Goal: Download file/media

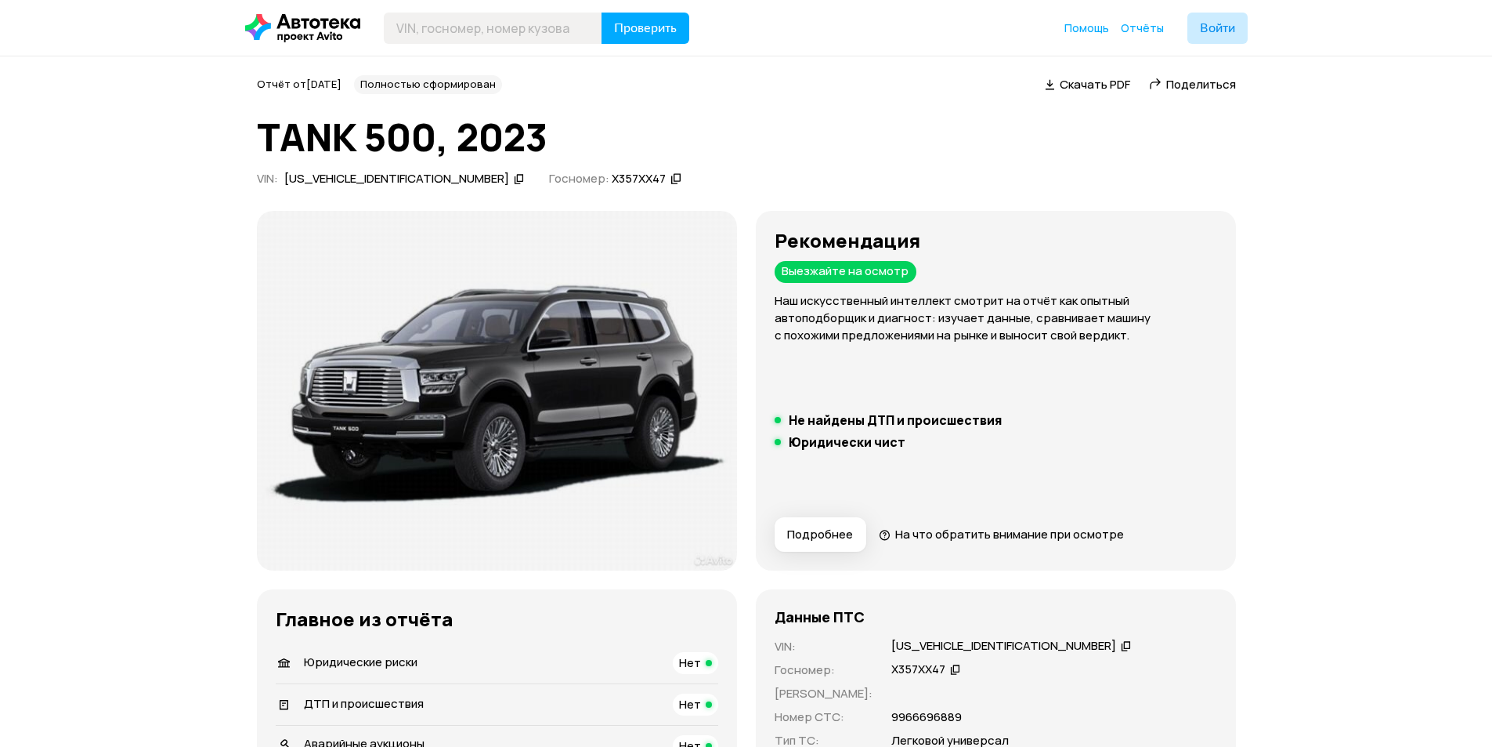
click at [1090, 84] on span "Скачать PDF" at bounding box center [1095, 84] width 71 height 16
